Goal: Entertainment & Leisure: Consume media (video, audio)

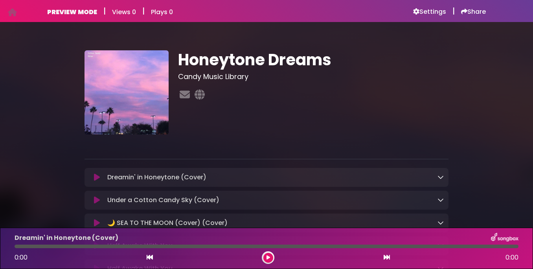
click at [97, 177] on icon at bounding box center [97, 177] width 6 height 8
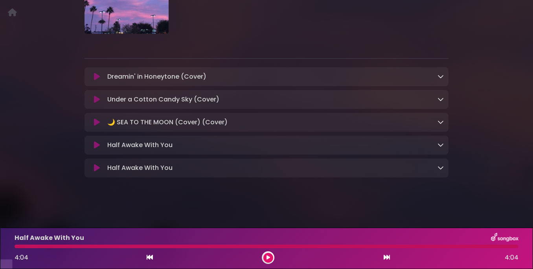
scroll to position [92, 0]
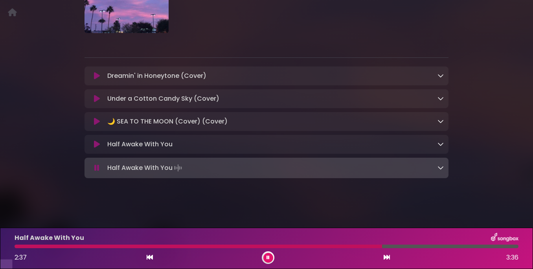
click at [264, 253] on div at bounding box center [268, 257] width 13 height 13
click at [281, 257] on div "2:38 3:36" at bounding box center [267, 257] width 514 height 13
click at [267, 257] on icon at bounding box center [268, 257] width 3 height 5
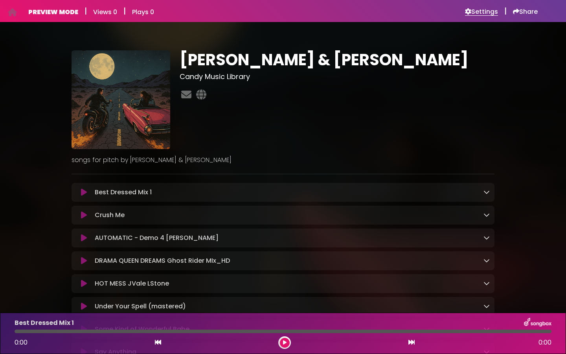
click at [475, 14] on h6 "Settings" at bounding box center [481, 12] width 33 height 8
